Goal: Use online tool/utility: Utilize a website feature to perform a specific function

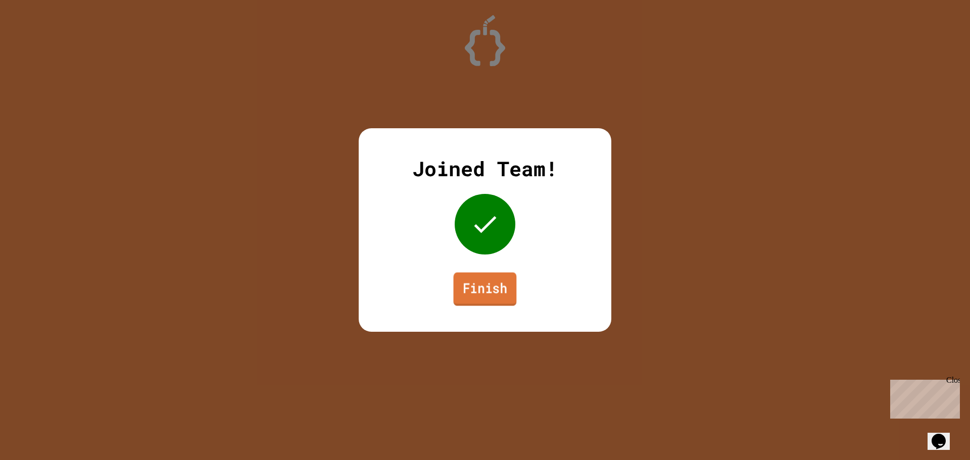
click at [484, 287] on link "Finish" at bounding box center [485, 289] width 63 height 33
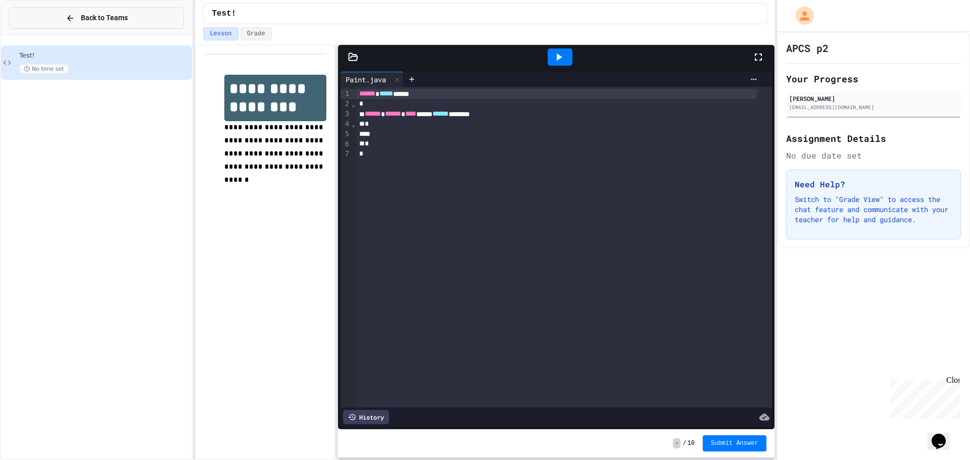
click at [34, 18] on button "Back to Teams" at bounding box center [96, 18] width 175 height 22
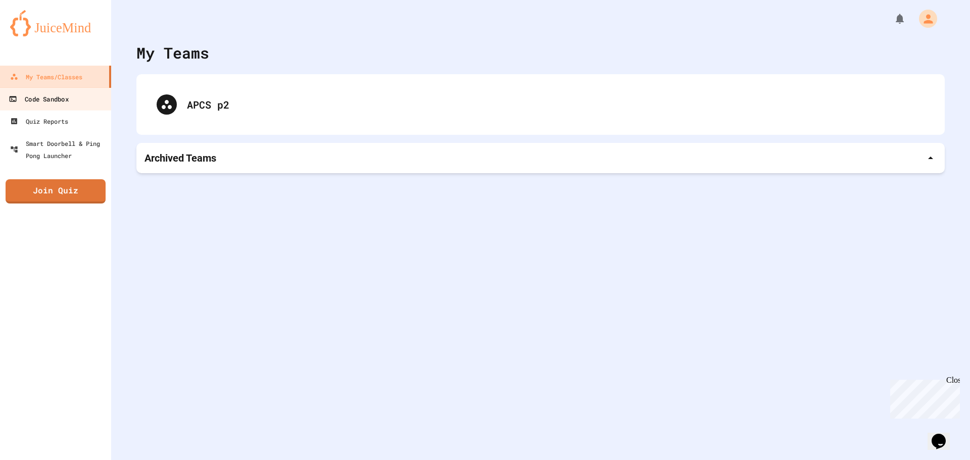
click at [62, 91] on link "Code Sandbox" at bounding box center [55, 98] width 115 height 23
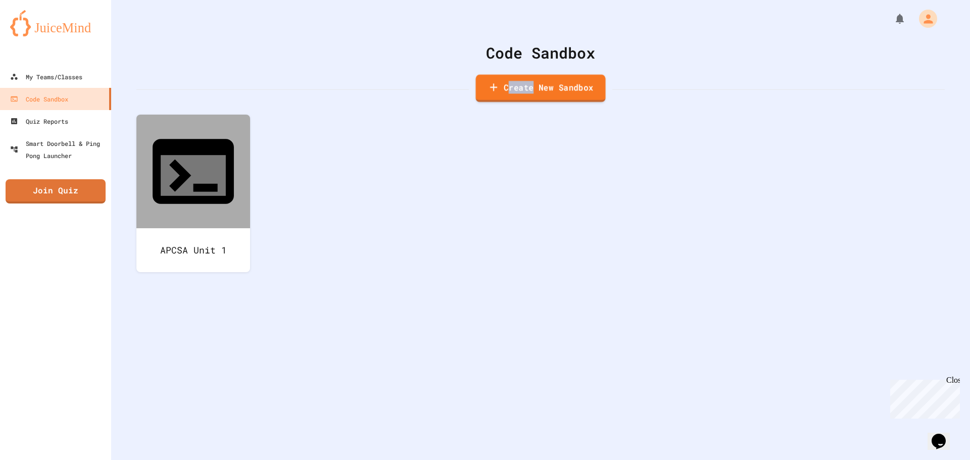
click at [526, 79] on link "Create New Sandbox" at bounding box center [541, 89] width 130 height 28
drag, startPoint x: 416, startPoint y: 126, endPoint x: 154, endPoint y: 76, distance: 266.9
type input "********"
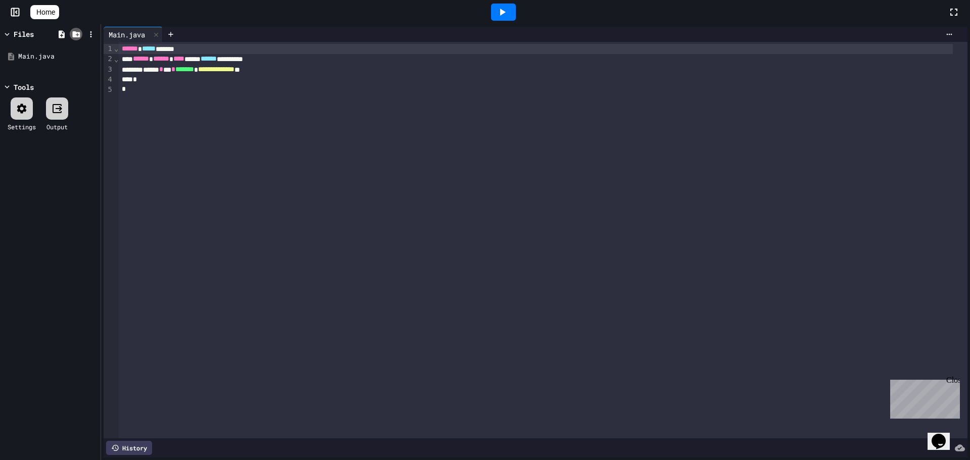
click at [78, 37] on icon at bounding box center [76, 34] width 8 height 6
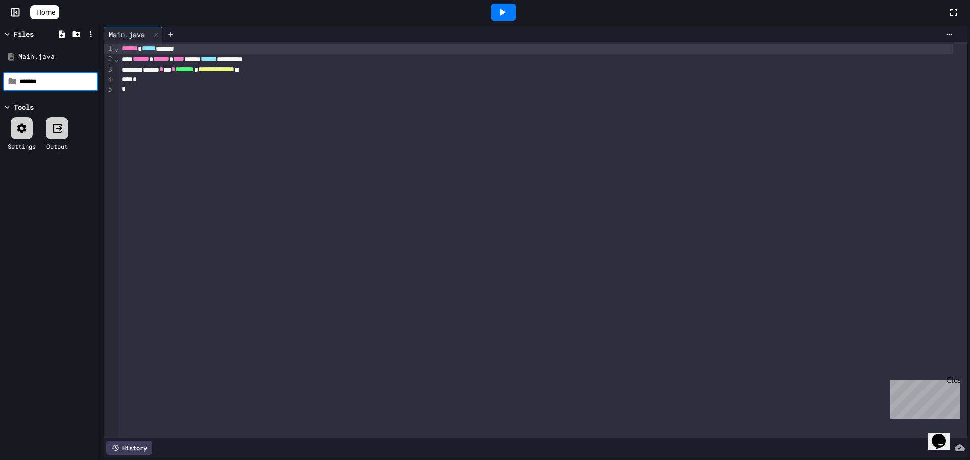
type input "*******"
click at [59, 36] on icon at bounding box center [61, 34] width 9 height 9
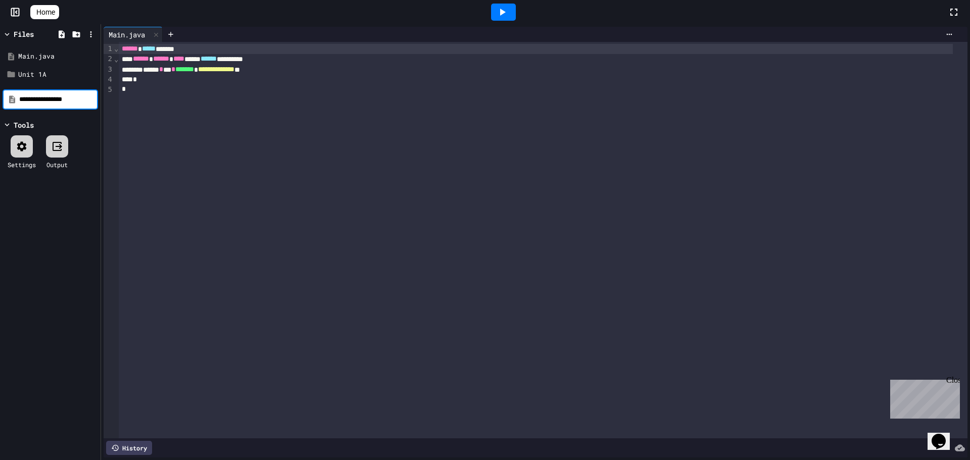
type input "**********"
click at [26, 144] on icon at bounding box center [22, 144] width 12 height 12
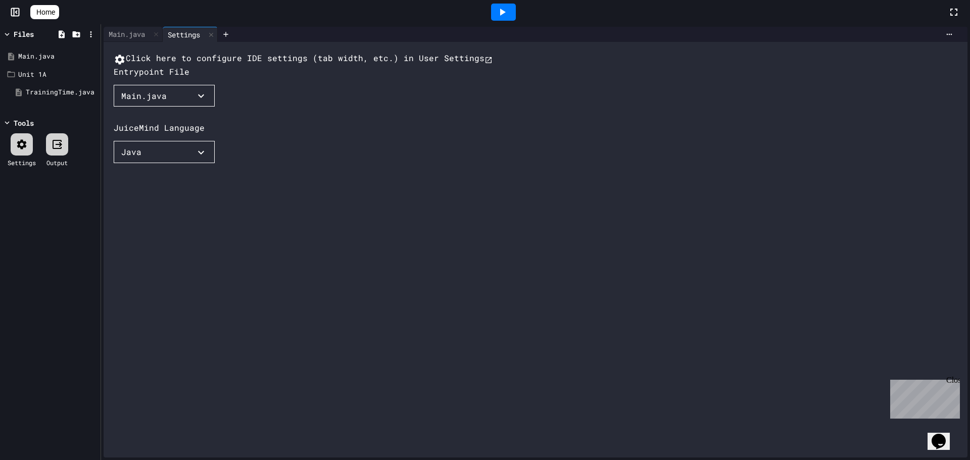
click at [145, 102] on div "Main.java" at bounding box center [143, 96] width 45 height 12
click at [227, 266] on li "Unit 1A/TrainingTime.java" at bounding box center [235, 275] width 16 height 18
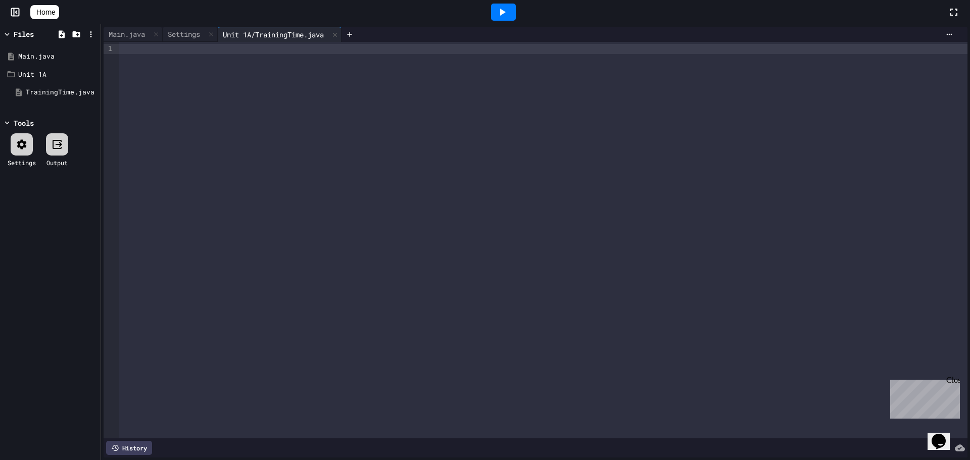
click at [145, 66] on div at bounding box center [543, 240] width 849 height 397
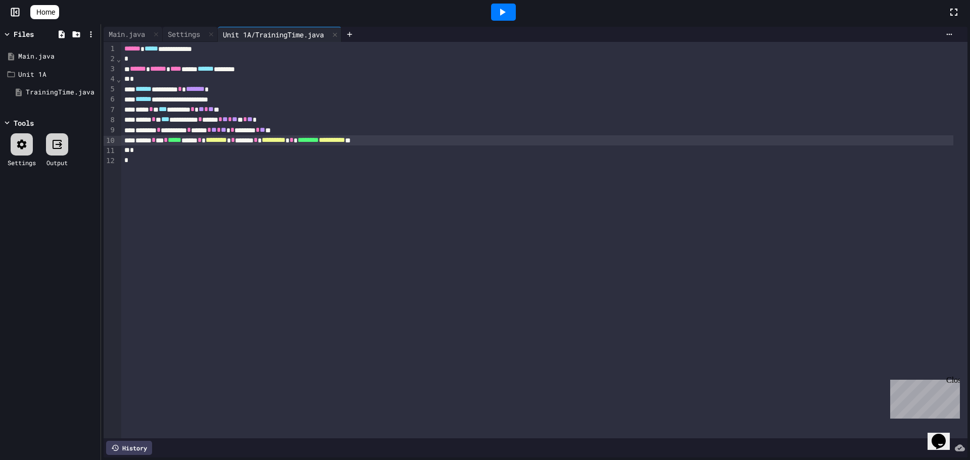
click at [507, 9] on icon at bounding box center [502, 12] width 12 height 12
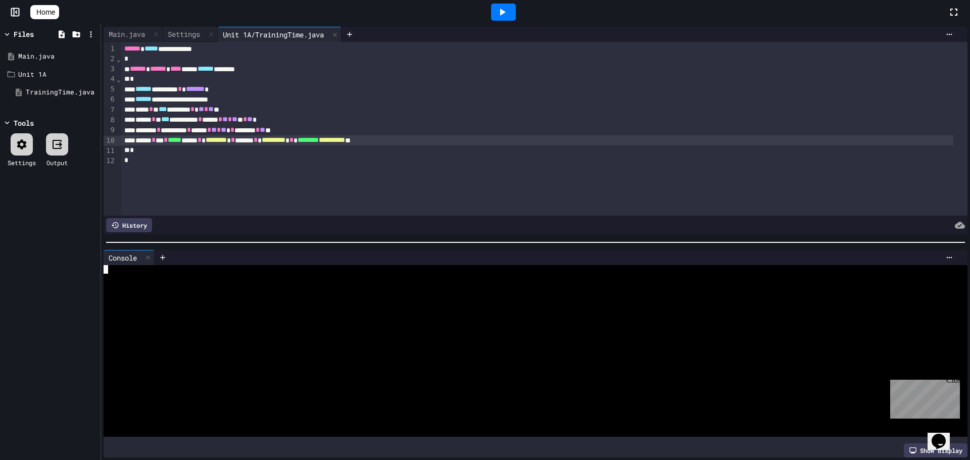
click at [300, 342] on div at bounding box center [527, 346] width 846 height 9
drag, startPoint x: 951, startPoint y: 380, endPoint x: 1835, endPoint y: 755, distance: 960.3
click at [951, 380] on div "Close" at bounding box center [952, 382] width 13 height 13
click at [172, 282] on div at bounding box center [527, 286] width 846 height 9
click at [149, 258] on div at bounding box center [148, 258] width 12 height 15
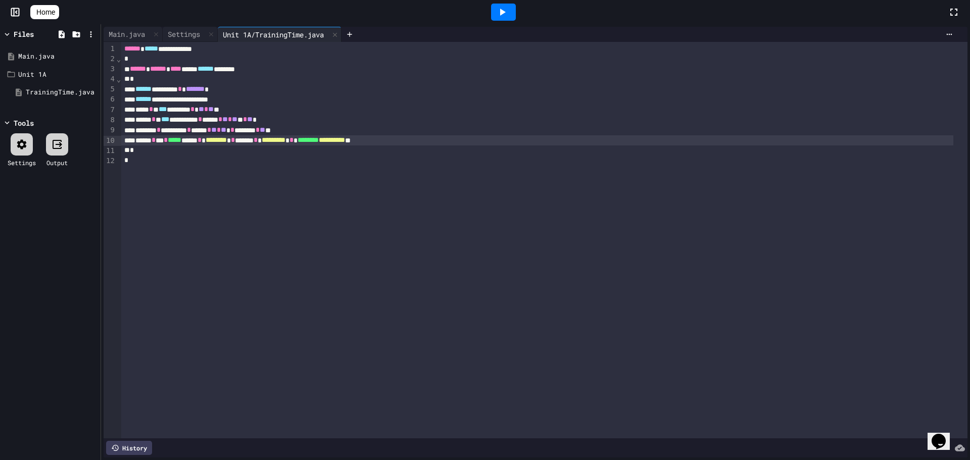
click at [503, 19] on div at bounding box center [503, 12] width 25 height 17
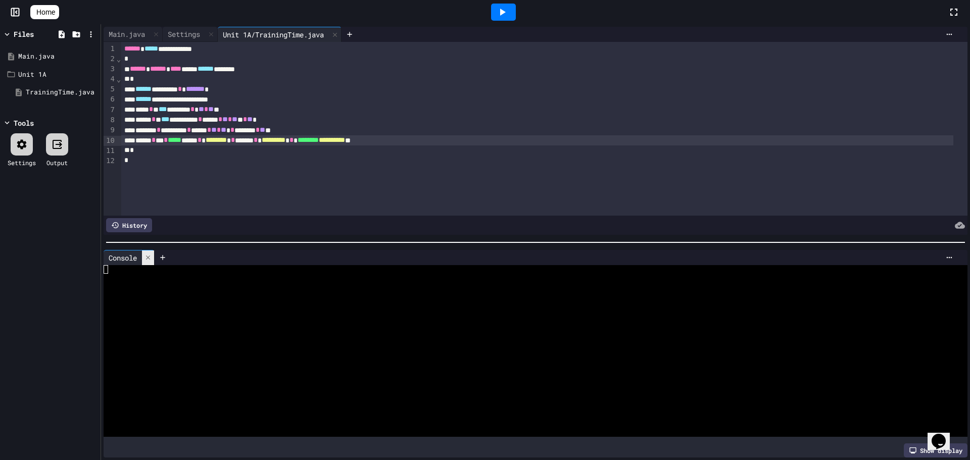
click at [148, 254] on icon at bounding box center [147, 257] width 7 height 7
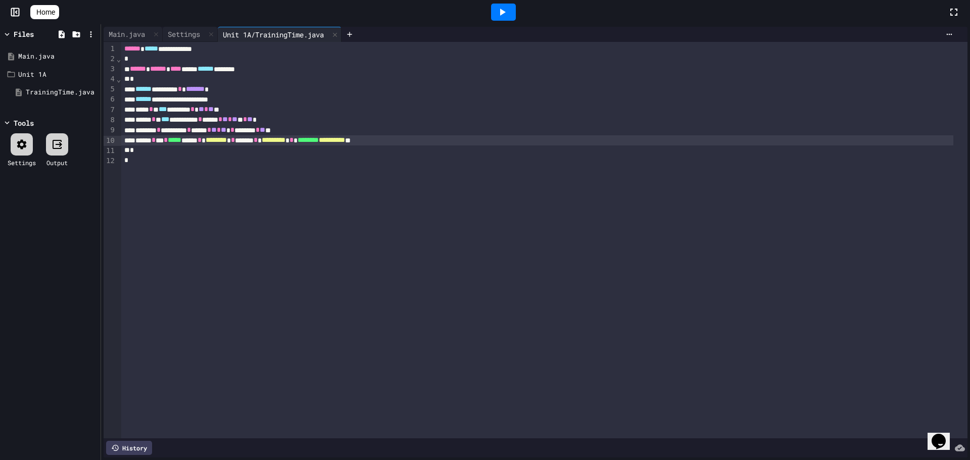
click at [18, 150] on icon at bounding box center [22, 144] width 12 height 12
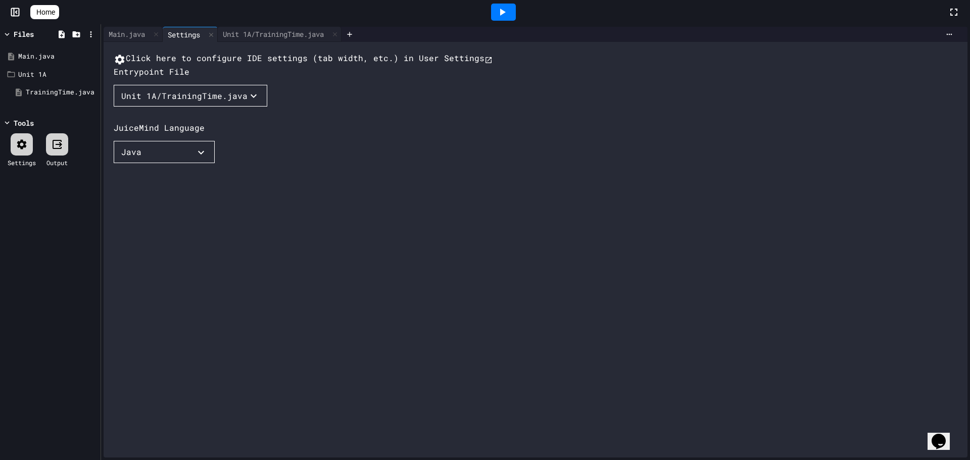
click at [178, 102] on div "Unit 1A/TrainingTime.java" at bounding box center [184, 96] width 126 height 12
click at [177, 132] on div at bounding box center [485, 230] width 970 height 460
click at [143, 163] on button "Java" at bounding box center [164, 152] width 101 height 22
drag, startPoint x: 255, startPoint y: 256, endPoint x: 248, endPoint y: 245, distance: 12.3
click at [253, 249] on div at bounding box center [485, 230] width 970 height 460
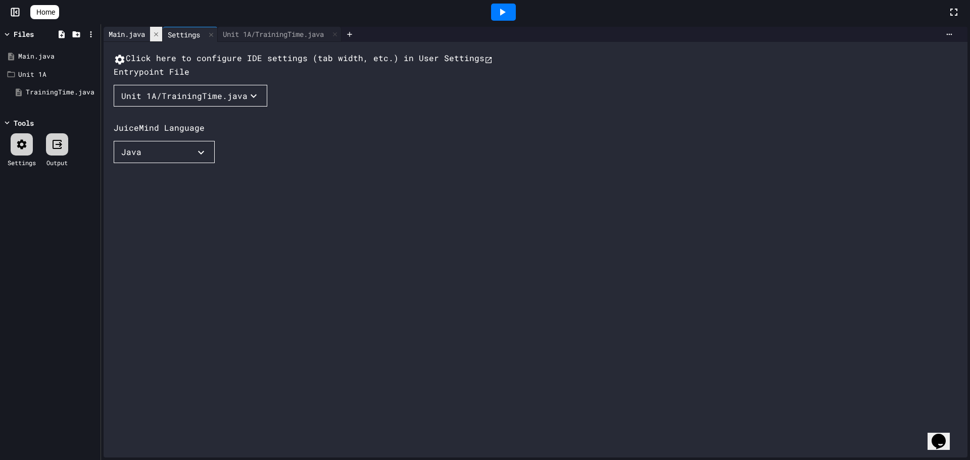
click at [156, 37] on icon at bounding box center [156, 34] width 7 height 7
click at [156, 37] on icon at bounding box center [152, 34] width 7 height 7
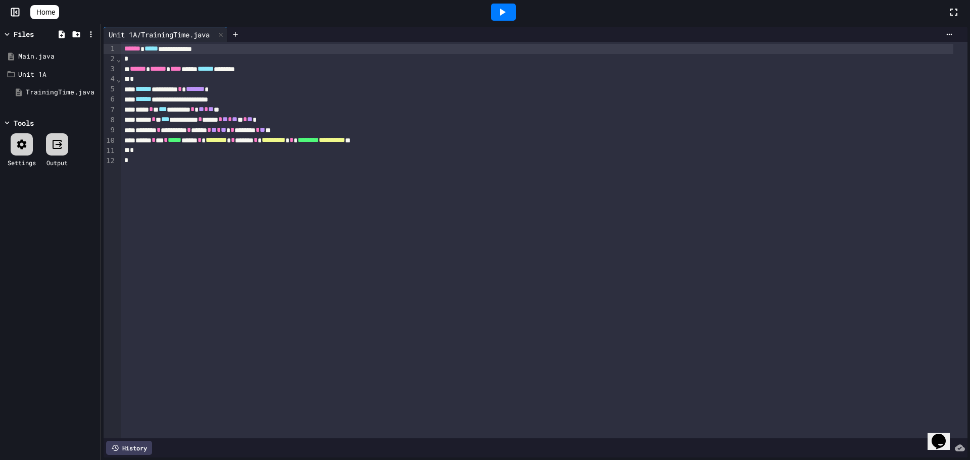
click at [507, 8] on icon at bounding box center [502, 12] width 12 height 12
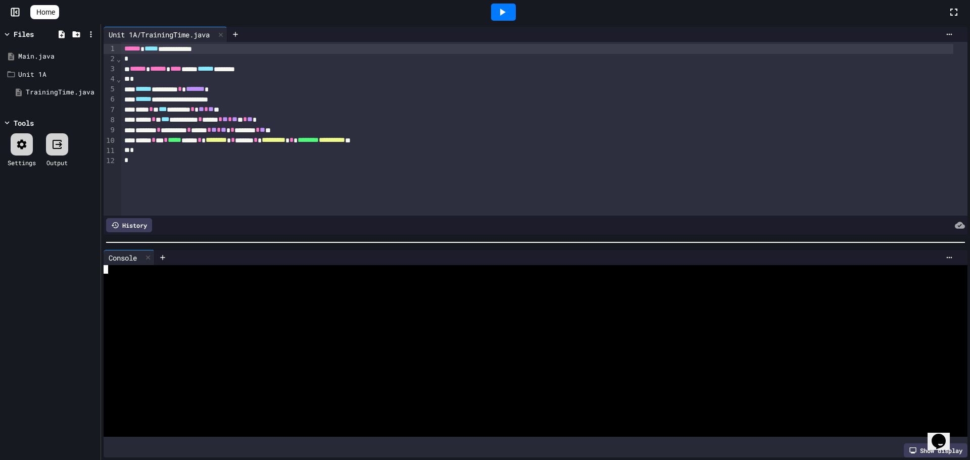
click at [215, 317] on div at bounding box center [527, 321] width 846 height 9
click at [945, 255] on icon at bounding box center [949, 258] width 8 height 8
click at [441, 336] on div at bounding box center [485, 230] width 970 height 460
click at [441, 336] on div at bounding box center [527, 338] width 846 height 9
click at [497, 9] on div at bounding box center [503, 12] width 25 height 17
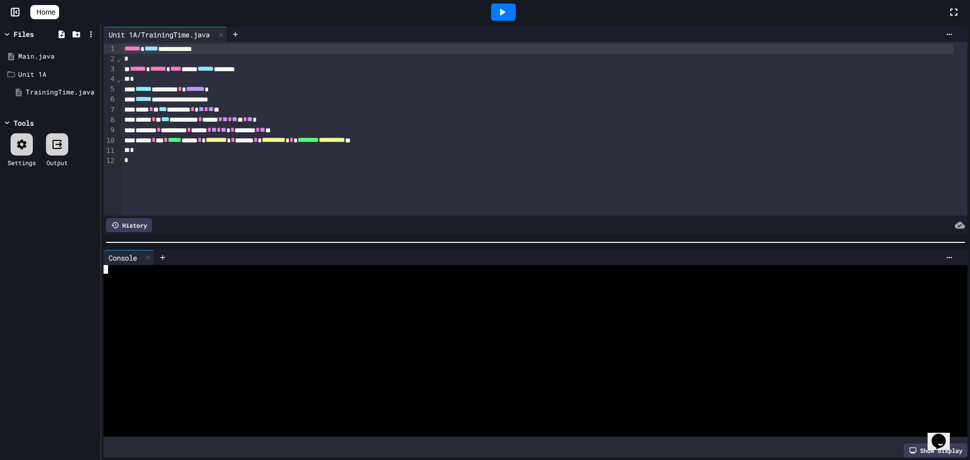
click at [364, 308] on div at bounding box center [527, 312] width 846 height 9
click at [29, 77] on div at bounding box center [485, 230] width 970 height 460
click at [56, 225] on li "Rename" at bounding box center [47, 234] width 73 height 18
click at [36, 75] on input "*******" at bounding box center [57, 76] width 77 height 10
type input "******"
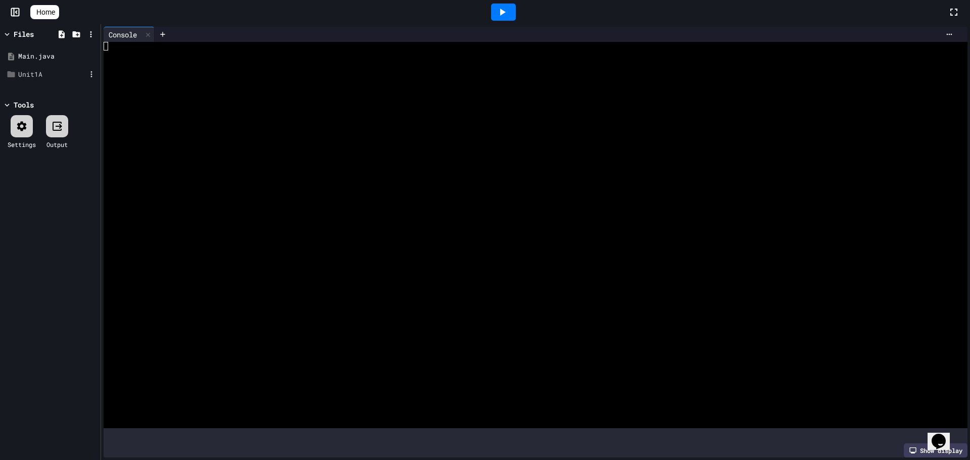
click at [21, 78] on div "Unit1A" at bounding box center [52, 75] width 68 height 10
click at [25, 72] on div "Unit1A" at bounding box center [52, 75] width 68 height 10
click at [45, 92] on div "TrainingTime.java" at bounding box center [56, 92] width 60 height 10
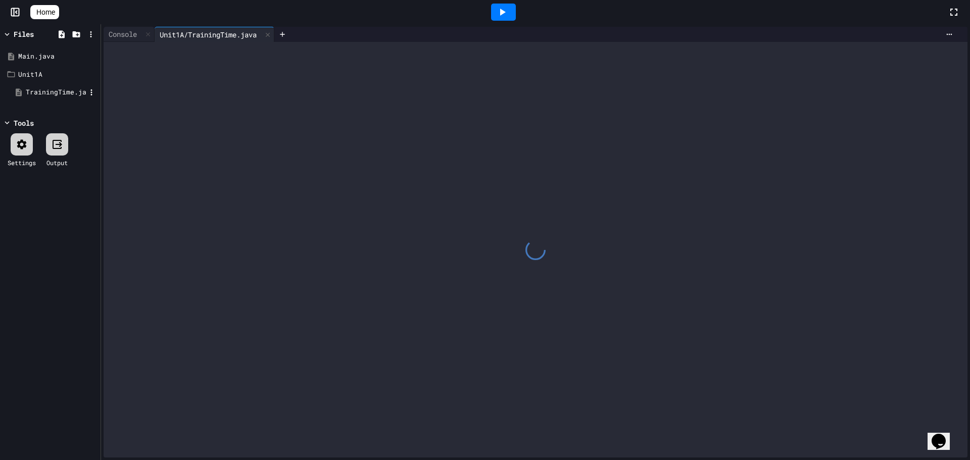
click at [45, 92] on div "TrainingTime.java" at bounding box center [56, 92] width 60 height 10
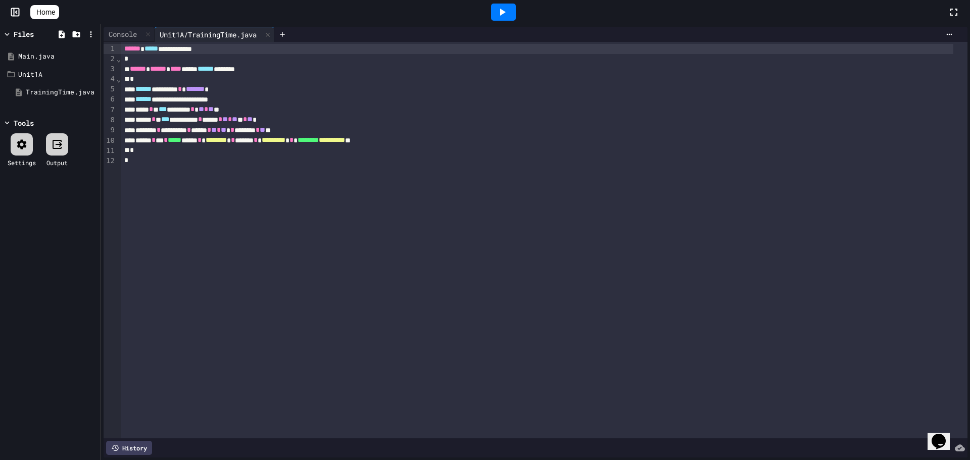
click at [14, 152] on div at bounding box center [22, 144] width 22 height 22
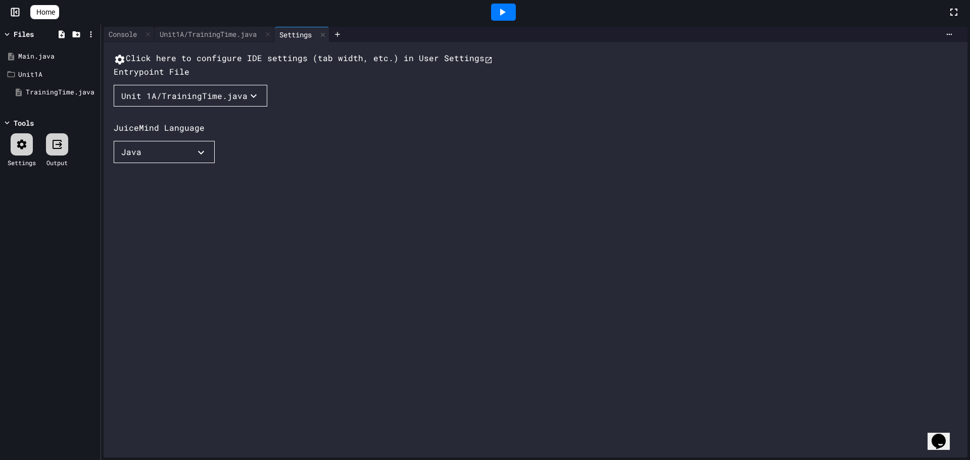
click at [14, 152] on div at bounding box center [22, 144] width 22 height 22
click at [218, 36] on div "Unit1A/TrainingTime.java" at bounding box center [208, 34] width 107 height 11
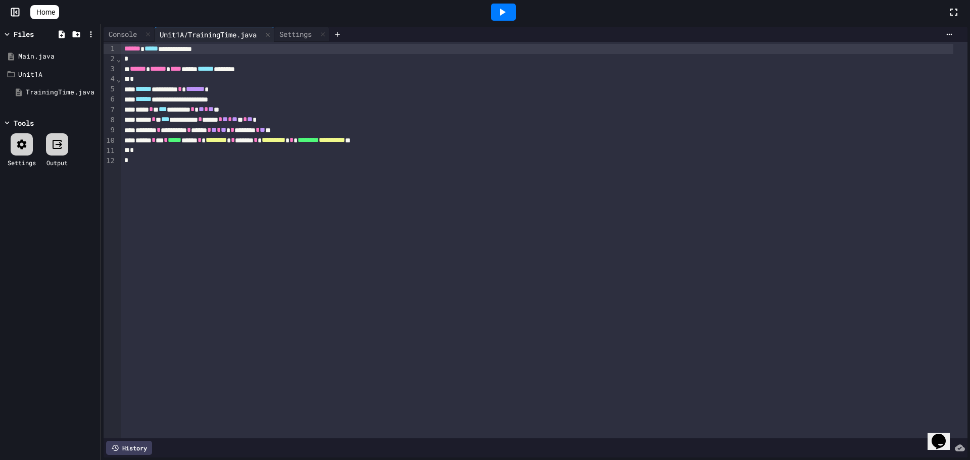
click at [507, 16] on icon at bounding box center [502, 12] width 12 height 12
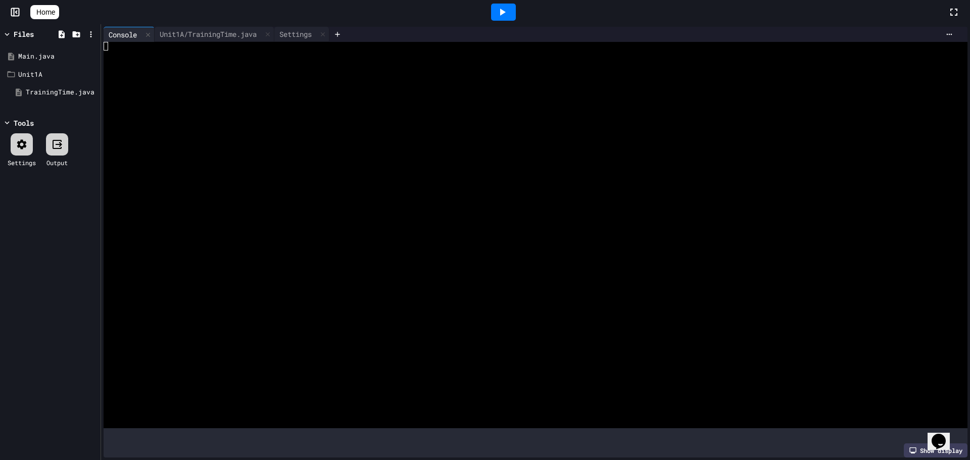
click at [301, 147] on div at bounding box center [527, 149] width 846 height 9
drag, startPoint x: 116, startPoint y: 33, endPoint x: 175, endPoint y: 323, distance: 296.4
click at [175, 323] on div "Console Unit1A/TrainingTime.java Settings WWWWWWWWWWWWWWWWWWWWWWWWWWWWWWWW Show…" at bounding box center [536, 242] width 864 height 431
click at [326, 31] on icon at bounding box center [322, 34] width 7 height 7
click at [242, 40] on div "Unit1A/TrainingTime.java" at bounding box center [215, 34] width 120 height 15
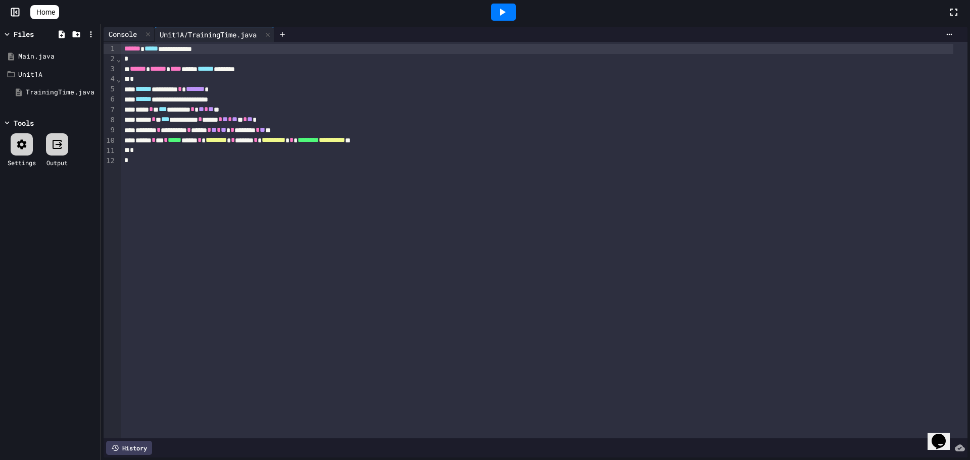
click at [130, 37] on div "Console" at bounding box center [123, 34] width 38 height 11
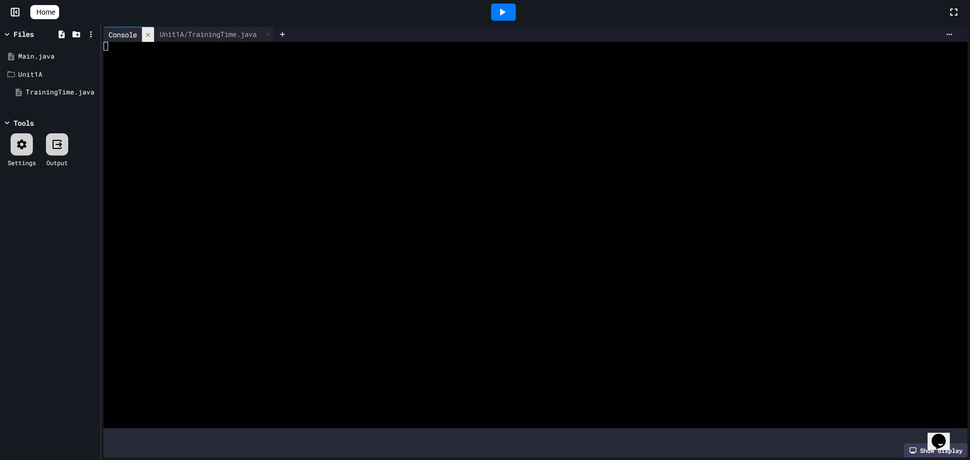
click at [147, 32] on icon at bounding box center [147, 34] width 7 height 7
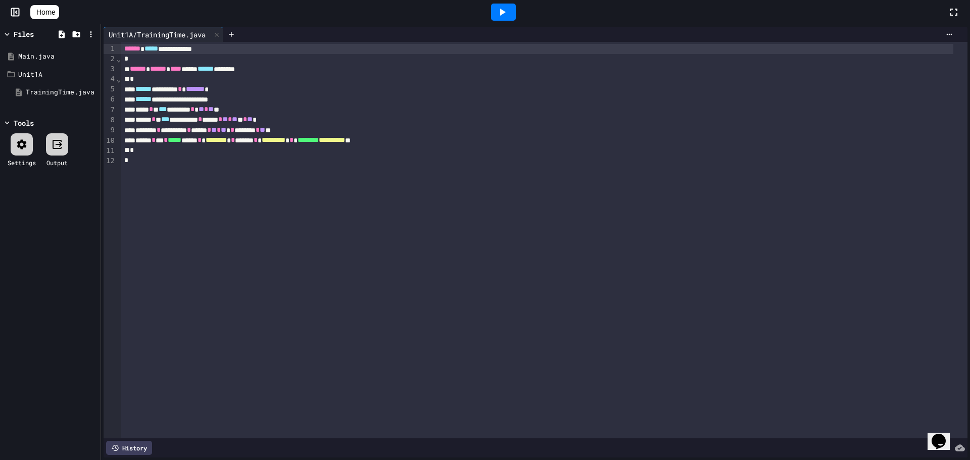
click at [502, 8] on icon at bounding box center [502, 12] width 12 height 12
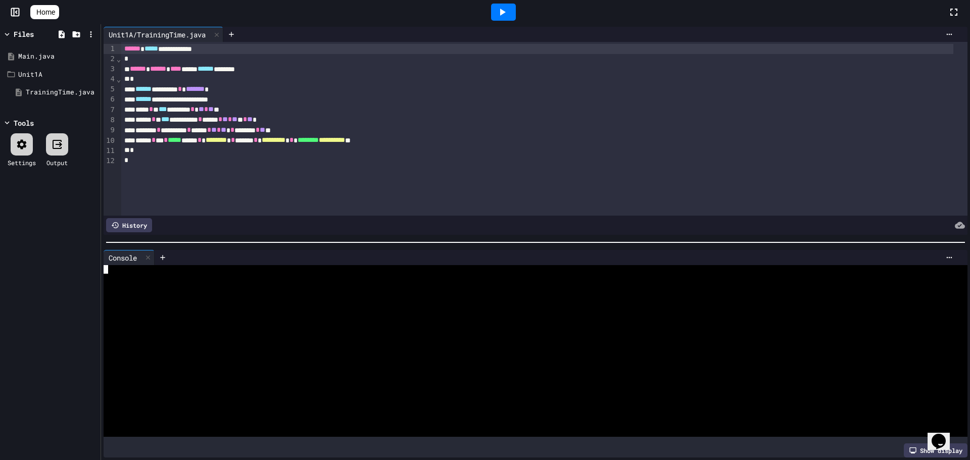
click at [200, 334] on div at bounding box center [527, 338] width 846 height 9
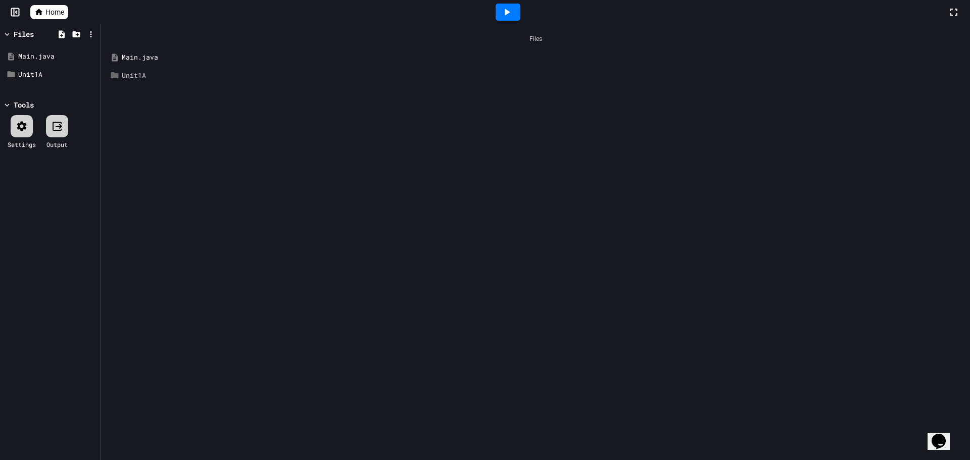
click at [117, 69] on div "Unit1A" at bounding box center [535, 76] width 859 height 18
click at [148, 78] on div "Unit1A" at bounding box center [543, 76] width 842 height 10
click at [146, 89] on div "TrainingTime.java" at bounding box center [546, 93] width 834 height 10
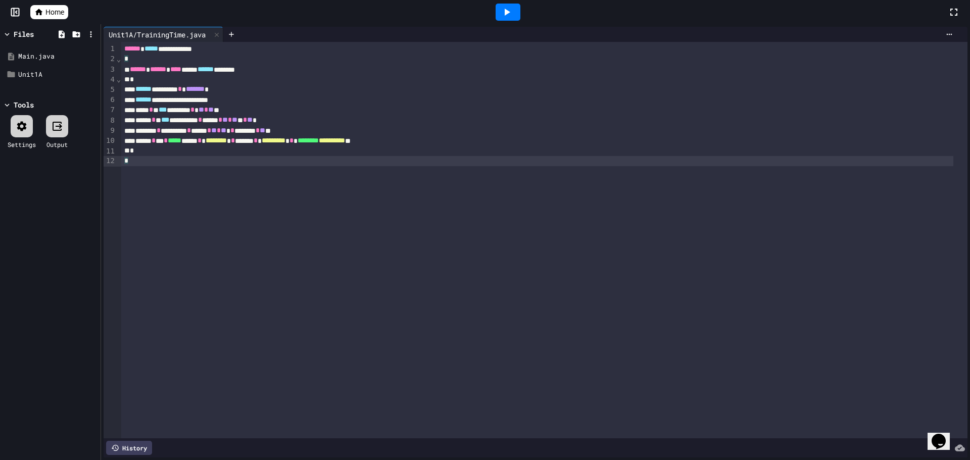
click at [224, 224] on div "**********" at bounding box center [544, 240] width 846 height 397
click at [508, 17] on icon at bounding box center [507, 12] width 12 height 12
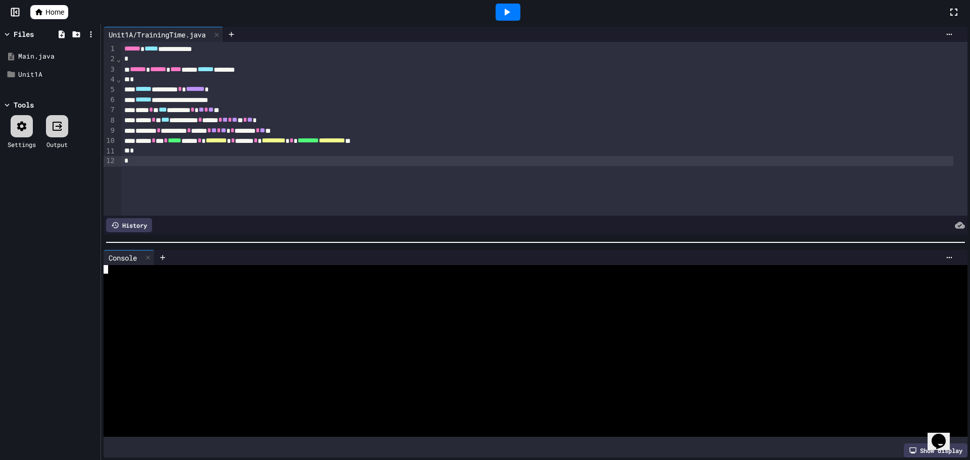
click at [314, 291] on div at bounding box center [527, 295] width 846 height 9
click at [502, 6] on icon at bounding box center [507, 12] width 12 height 12
click at [373, 274] on div at bounding box center [527, 278] width 846 height 9
click at [60, 35] on icon at bounding box center [61, 34] width 9 height 9
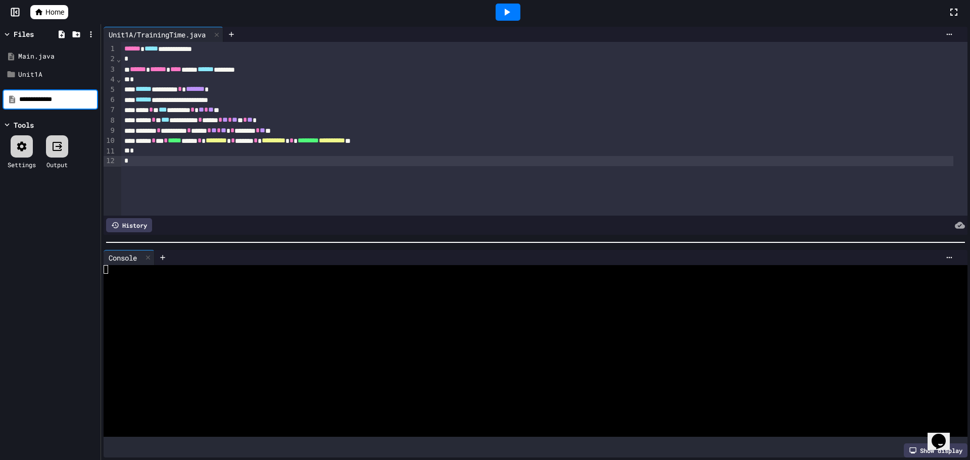
type input "**********"
drag, startPoint x: 118, startPoint y: 43, endPoint x: 124, endPoint y: 102, distance: 58.9
click at [133, 111] on div "**********" at bounding box center [536, 129] width 864 height 174
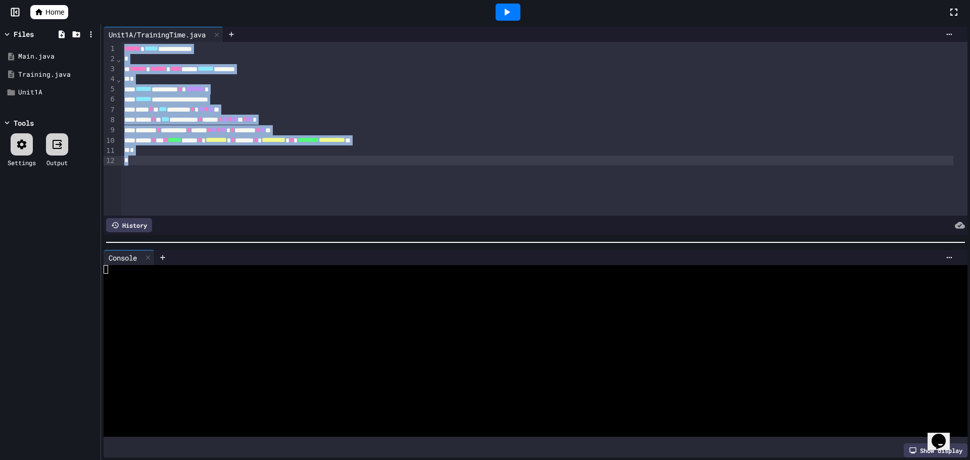
drag, startPoint x: 124, startPoint y: 45, endPoint x: 281, endPoint y: 262, distance: 267.3
click at [281, 262] on div "**********" at bounding box center [535, 242] width 869 height 436
copy div "**********"
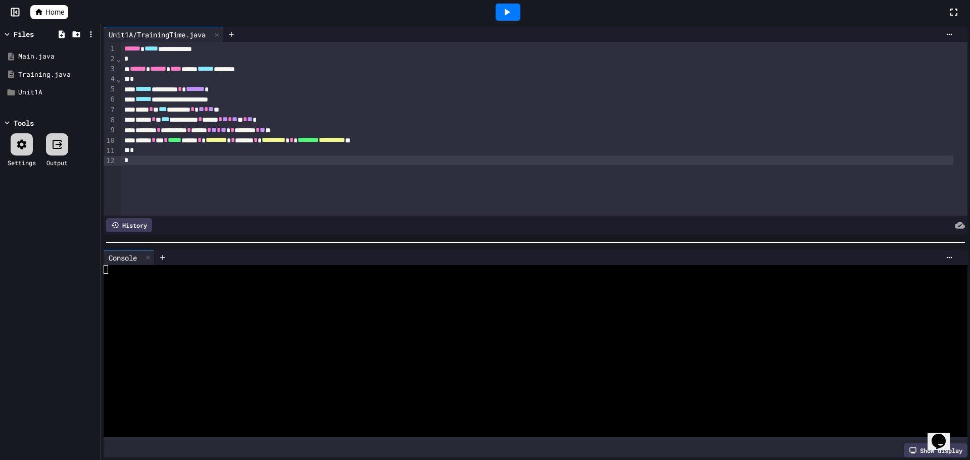
click at [223, 190] on div "**********" at bounding box center [544, 129] width 846 height 174
click at [40, 80] on div "Training.java" at bounding box center [50, 75] width 95 height 18
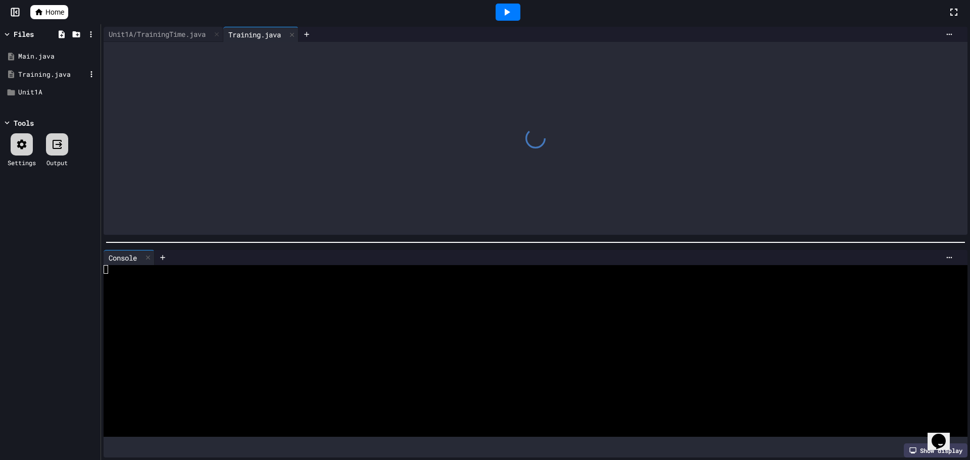
click at [40, 80] on div "Training.java" at bounding box center [50, 75] width 95 height 18
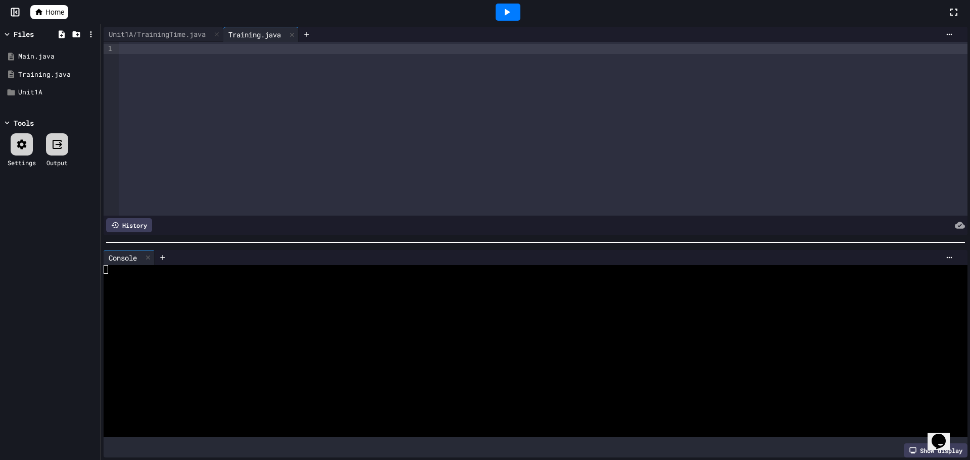
click at [243, 100] on div at bounding box center [543, 129] width 849 height 174
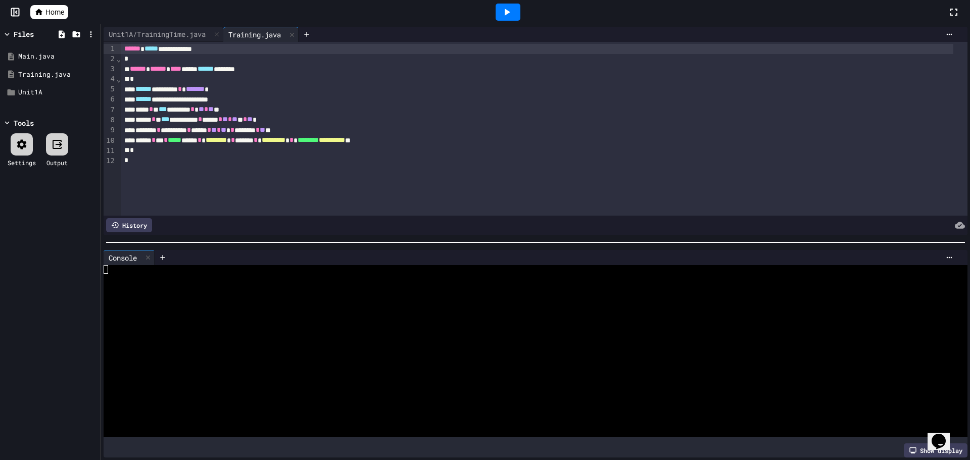
click at [227, 48] on div "**********" at bounding box center [537, 49] width 832 height 10
click at [504, 12] on icon at bounding box center [507, 12] width 12 height 12
click at [271, 291] on div at bounding box center [527, 295] width 846 height 9
click at [187, 179] on div "**********" at bounding box center [544, 129] width 846 height 174
click at [15, 144] on div at bounding box center [22, 144] width 22 height 22
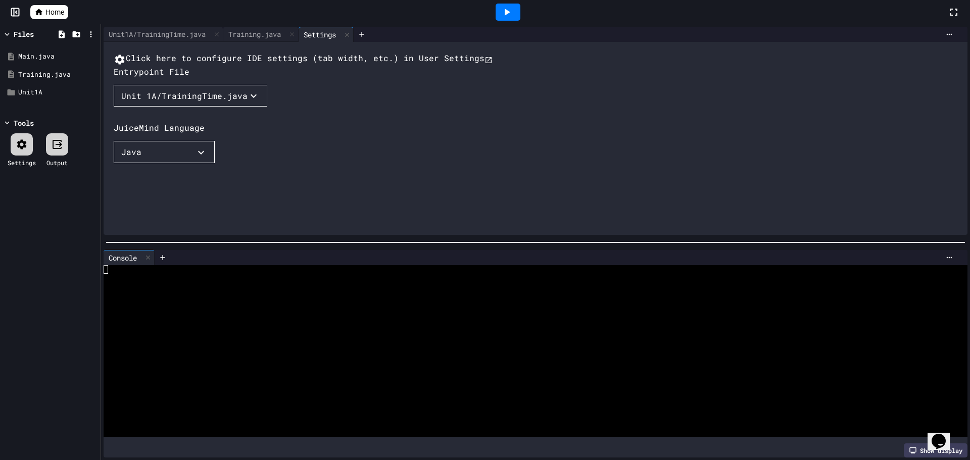
click at [140, 102] on div "Unit 1A/TrainingTime.java" at bounding box center [184, 96] width 126 height 12
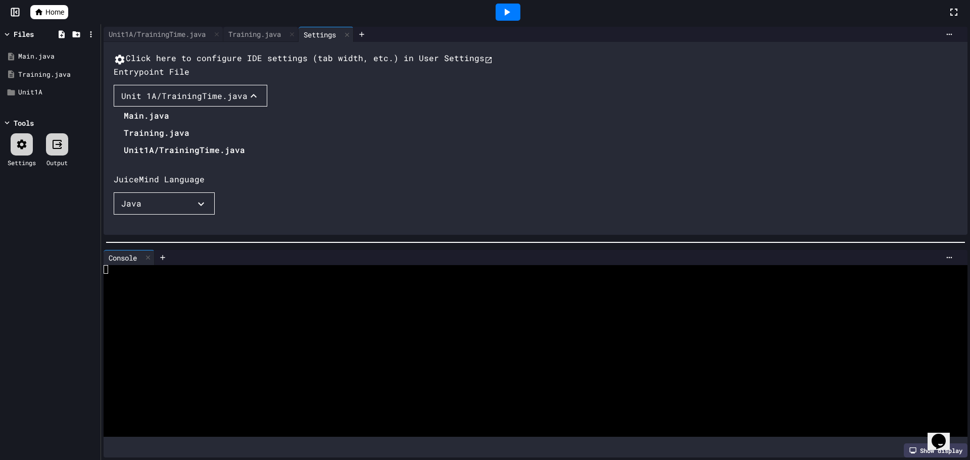
click at [149, 141] on li "Training.java" at bounding box center [184, 133] width 121 height 16
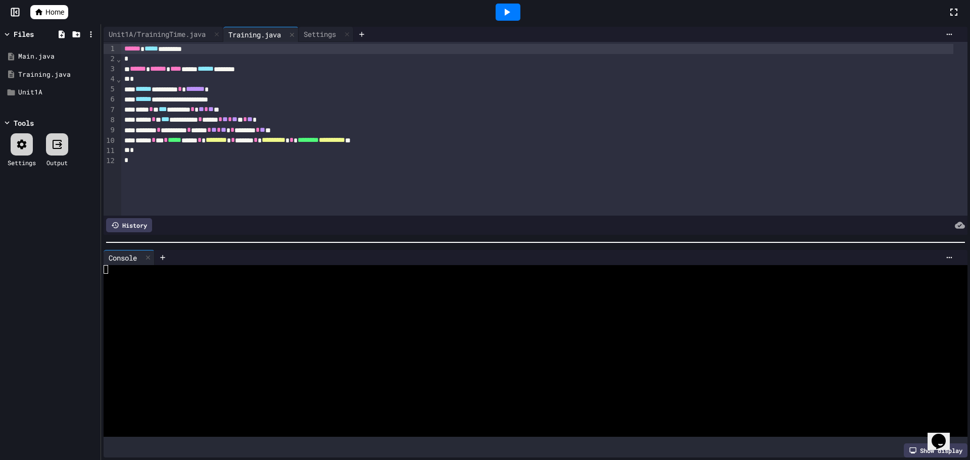
click at [498, 14] on div at bounding box center [508, 12] width 25 height 17
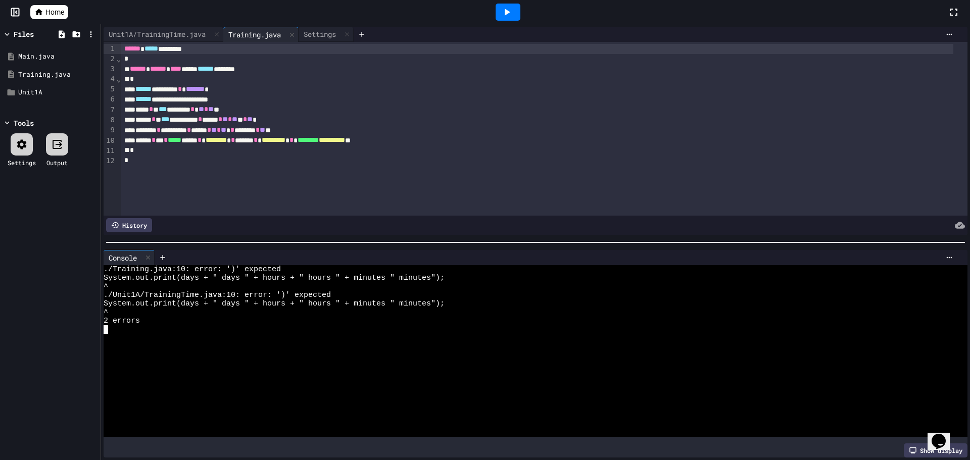
click at [210, 319] on div "2 errors" at bounding box center [527, 321] width 846 height 9
click at [319, 139] on span "*******" at bounding box center [308, 139] width 21 height 7
click at [504, 10] on icon at bounding box center [507, 12] width 12 height 12
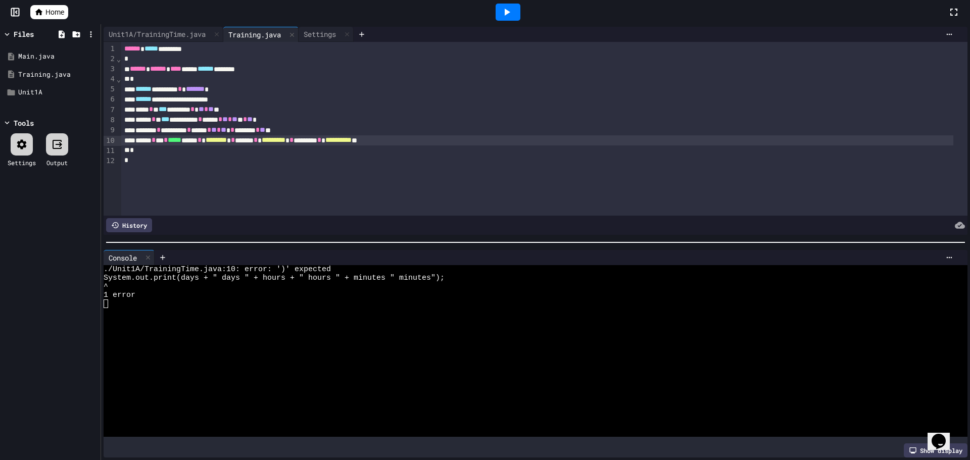
click at [388, 145] on div "**********" at bounding box center [537, 140] width 832 height 10
click at [371, 166] on div "**********" at bounding box center [544, 129] width 846 height 174
click at [507, 14] on icon at bounding box center [508, 12] width 6 height 7
click at [390, 141] on div "**********" at bounding box center [537, 141] width 832 height 10
click at [505, 16] on icon at bounding box center [507, 12] width 12 height 12
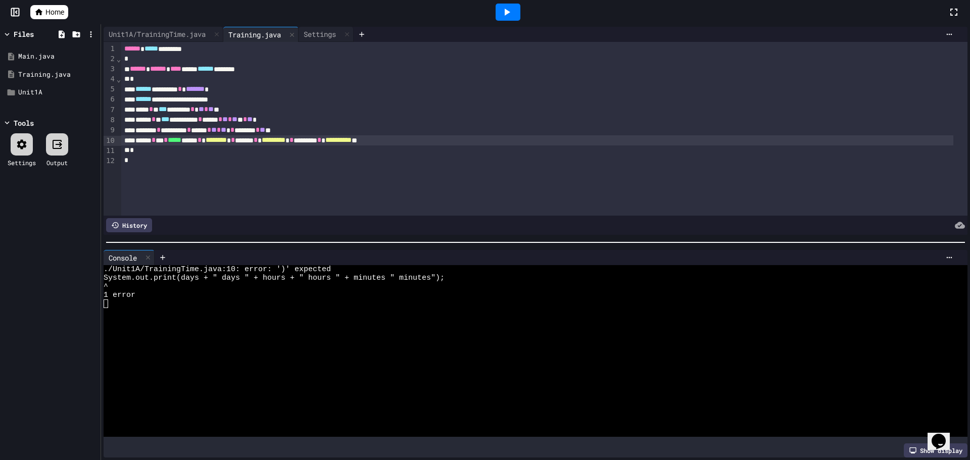
click at [263, 302] on div at bounding box center [527, 304] width 846 height 9
click at [156, 39] on div "Unit1A/TrainingTime.java" at bounding box center [164, 34] width 120 height 15
click at [26, 154] on div at bounding box center [22, 144] width 22 height 22
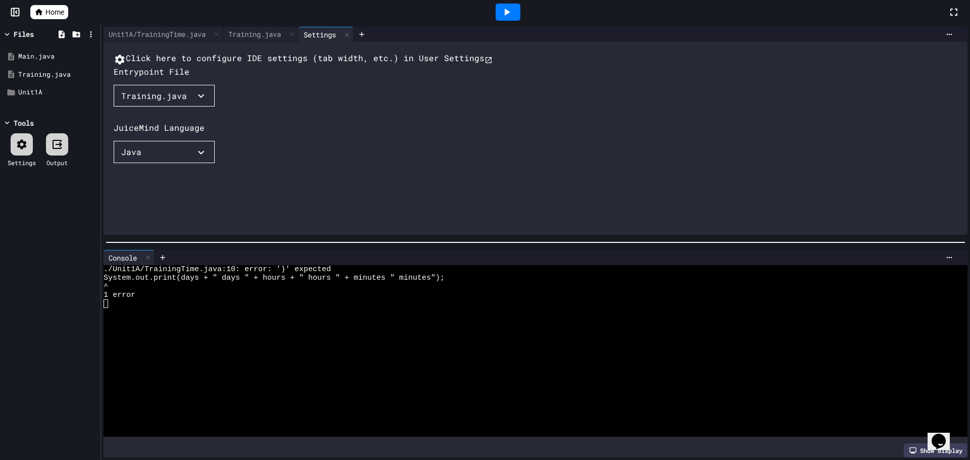
click at [28, 154] on div at bounding box center [22, 144] width 22 height 22
click at [184, 35] on div "Unit1A/TrainingTime.java" at bounding box center [157, 34] width 107 height 11
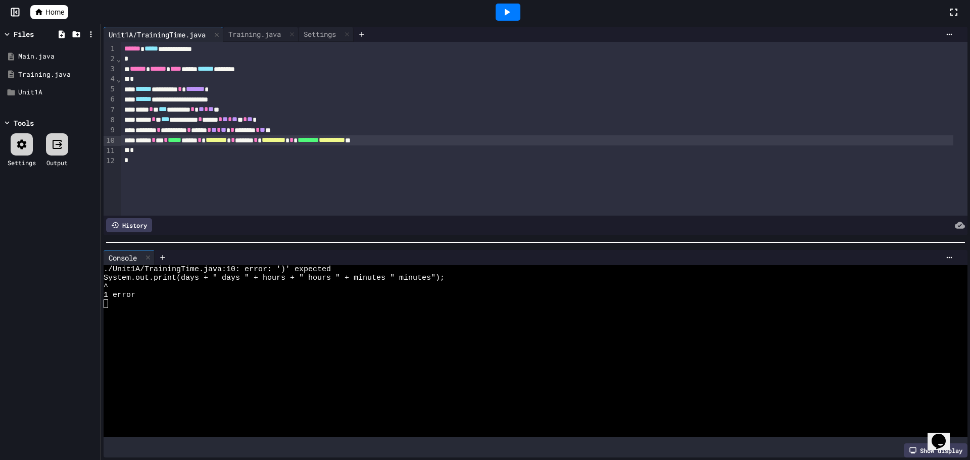
click at [319, 140] on span "*******" at bounding box center [308, 139] width 21 height 7
click at [273, 31] on div "Unit1A/TrainingTime.java Training.java Settings" at bounding box center [229, 34] width 250 height 15
click at [261, 38] on div "Training.java" at bounding box center [254, 34] width 63 height 11
click at [506, 13] on icon at bounding box center [507, 12] width 12 height 12
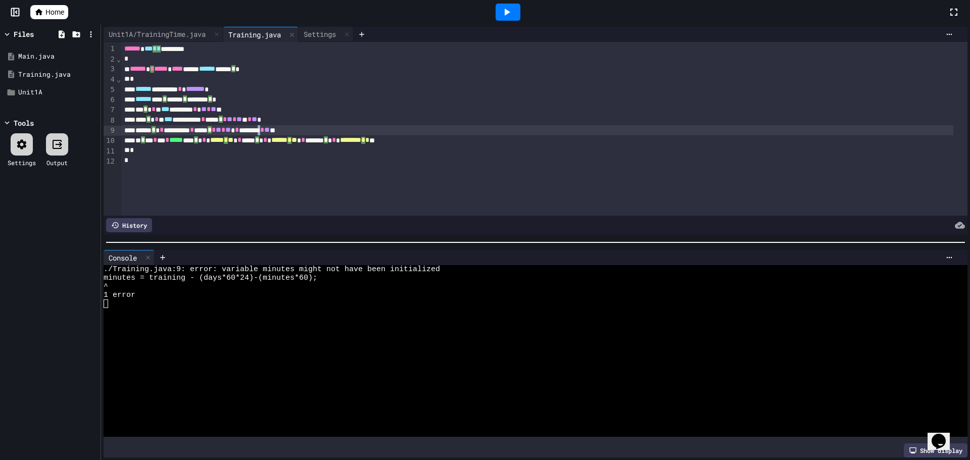
click at [300, 131] on div "****** * * ******** * **** * * ** * ** * * ******** * ** **" at bounding box center [537, 130] width 832 height 10
click at [301, 132] on div "****** * * ******** * **** * * ** * ** * * ******** * ** **" at bounding box center [537, 131] width 832 height 10
click at [506, 12] on icon at bounding box center [508, 12] width 6 height 7
click at [159, 38] on div "Unit1A/TrainingTime.java" at bounding box center [157, 34] width 107 height 11
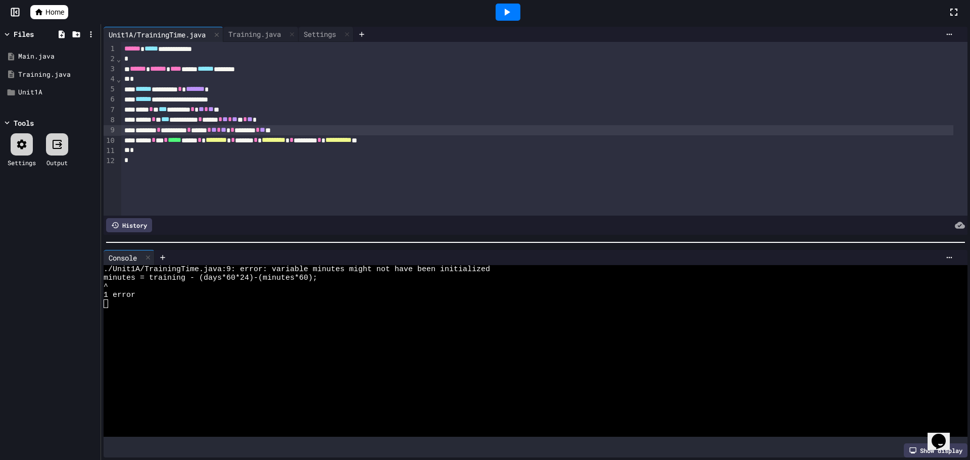
click at [301, 129] on div "******* * ******** * ***** * ** * ** * * ******** * ** **" at bounding box center [537, 130] width 832 height 10
click at [269, 26] on div "**********" at bounding box center [535, 130] width 869 height 213
click at [266, 29] on div "Training.java" at bounding box center [254, 34] width 63 height 11
click at [498, 12] on div at bounding box center [508, 12] width 25 height 17
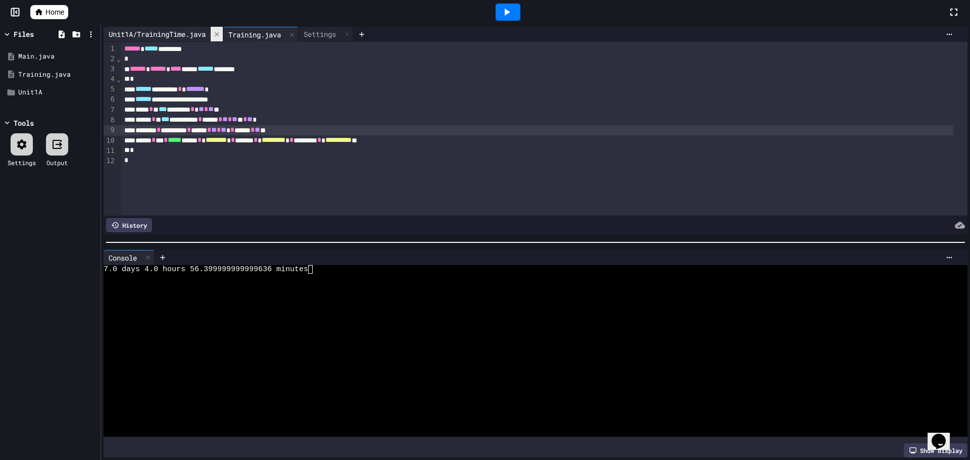
click at [219, 34] on icon at bounding box center [217, 34] width 4 height 4
click at [345, 351] on div at bounding box center [527, 355] width 846 height 9
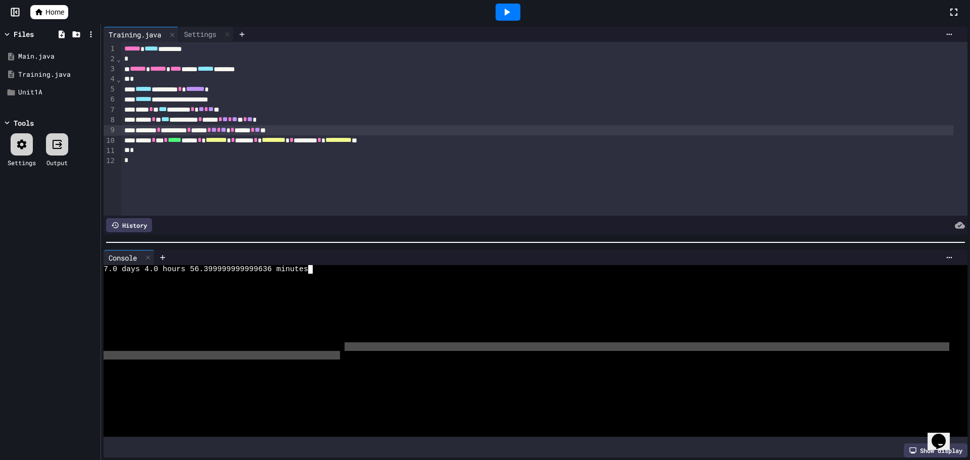
click at [374, 293] on div at bounding box center [527, 295] width 846 height 9
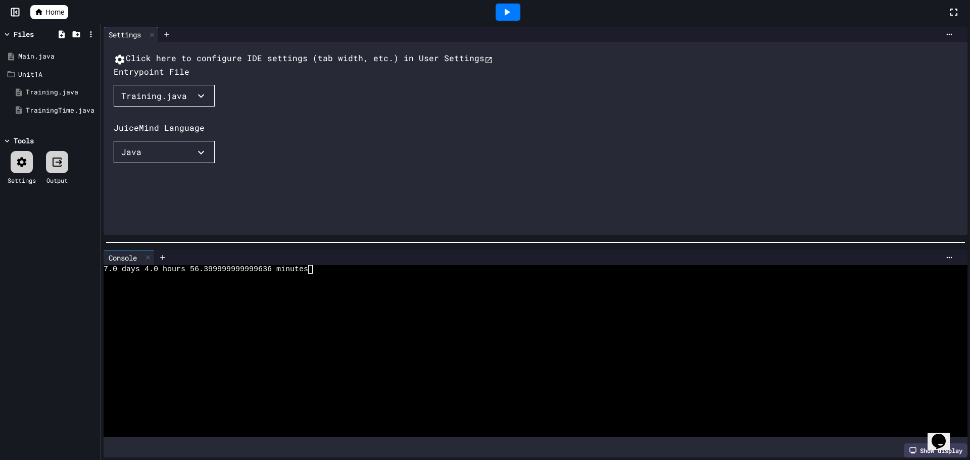
click at [130, 102] on div "Training.java" at bounding box center [154, 96] width 66 height 12
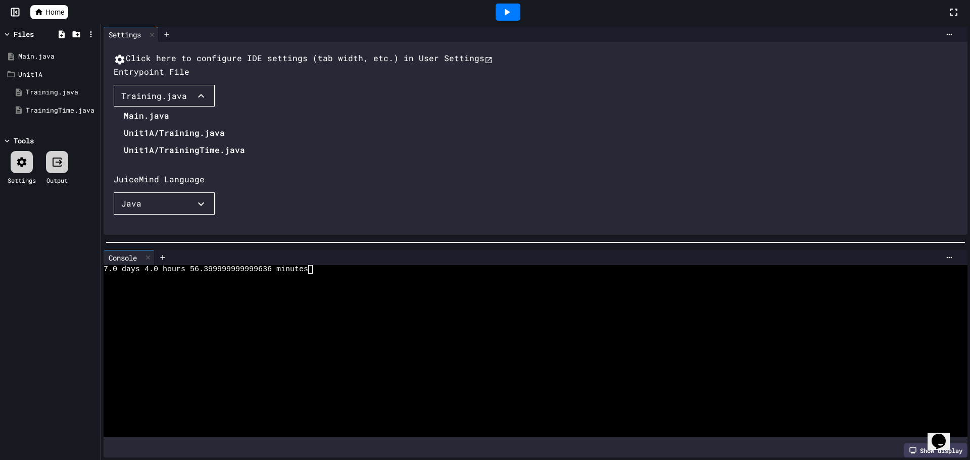
click at [130, 108] on div at bounding box center [179, 108] width 131 height 0
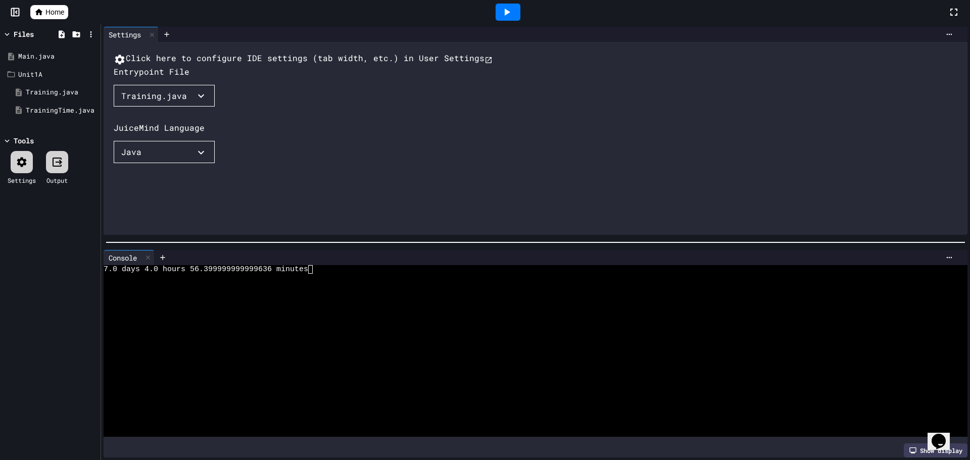
click at [130, 102] on div "Training.java" at bounding box center [154, 96] width 66 height 12
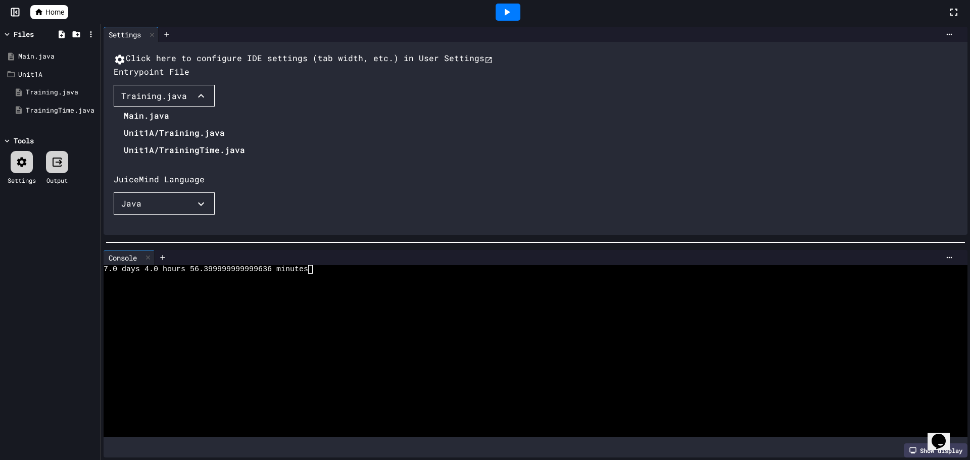
click at [124, 141] on li "Unit1A/Training.java" at bounding box center [184, 133] width 121 height 16
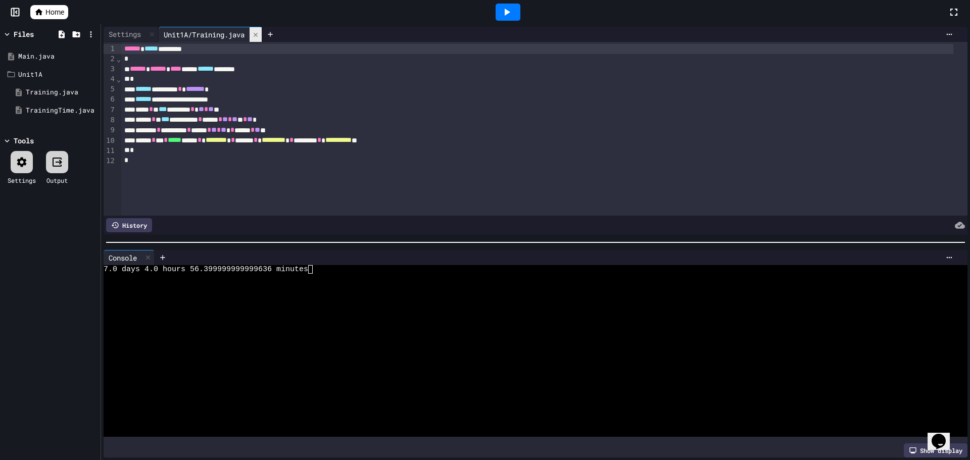
click at [258, 33] on icon at bounding box center [256, 34] width 4 height 4
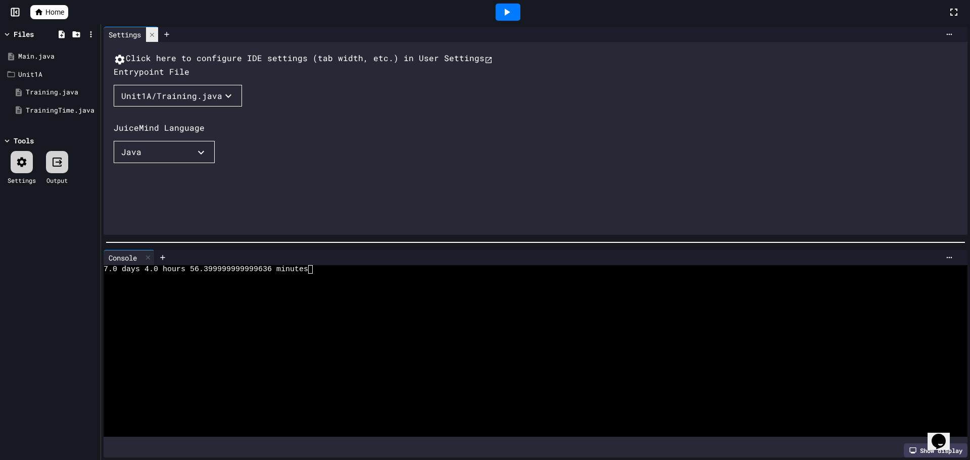
click at [151, 33] on icon at bounding box center [152, 34] width 7 height 7
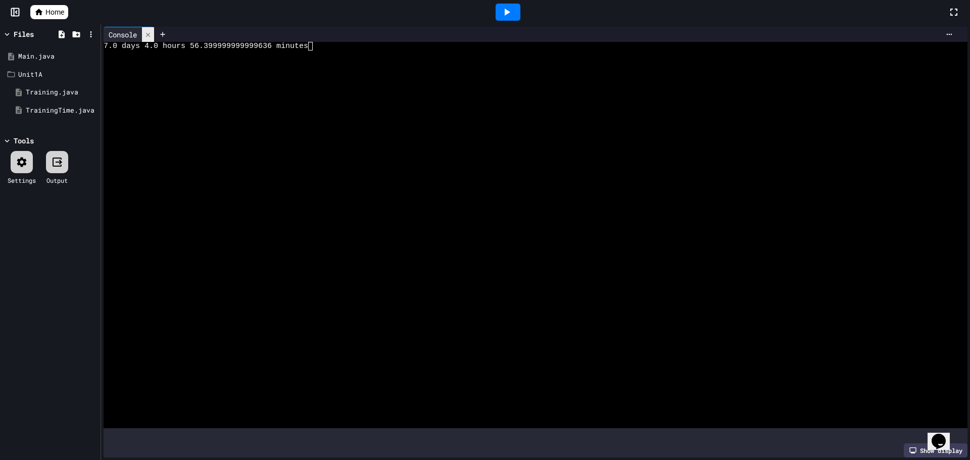
click at [150, 33] on icon at bounding box center [148, 34] width 4 height 4
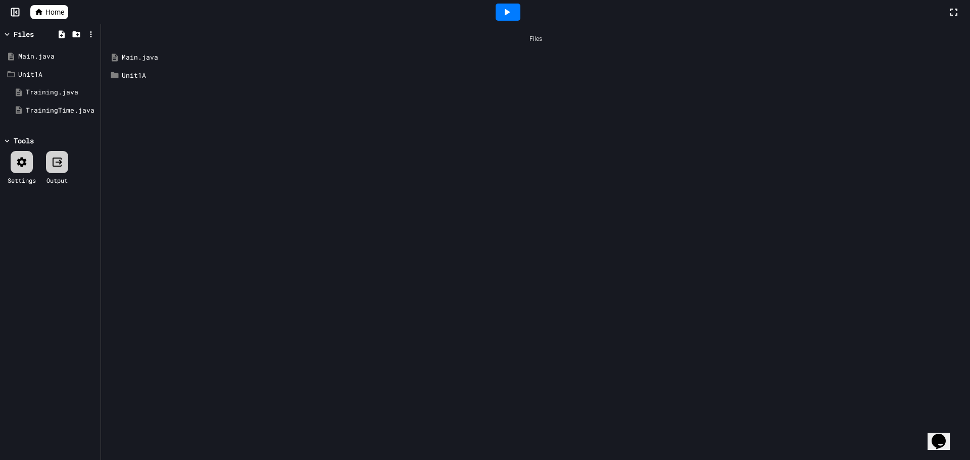
click at [150, 34] on div "Files" at bounding box center [535, 38] width 859 height 19
